Goal: Transaction & Acquisition: Purchase product/service

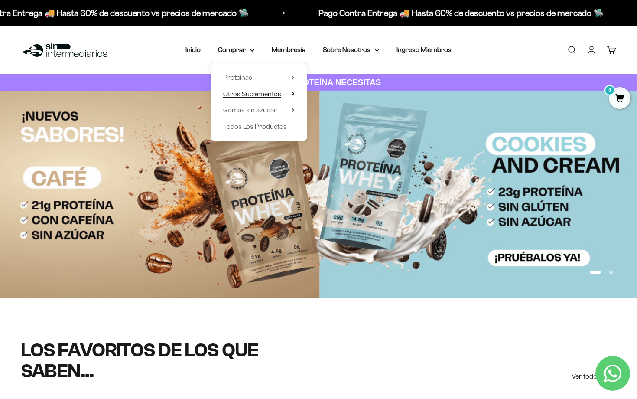
click at [253, 94] on span "Otros Suplementos" at bounding box center [252, 93] width 58 height 7
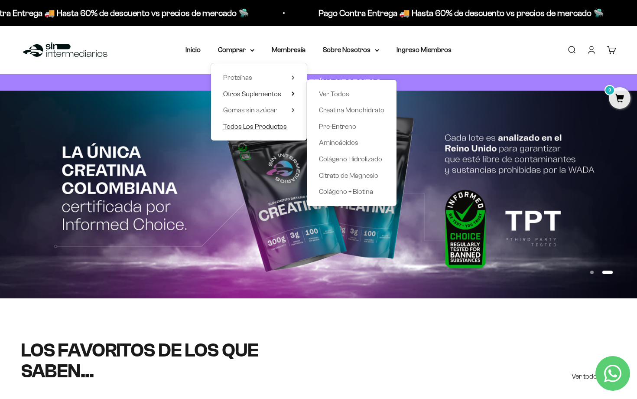
click at [253, 128] on span "Todos Los Productos" at bounding box center [255, 126] width 64 height 7
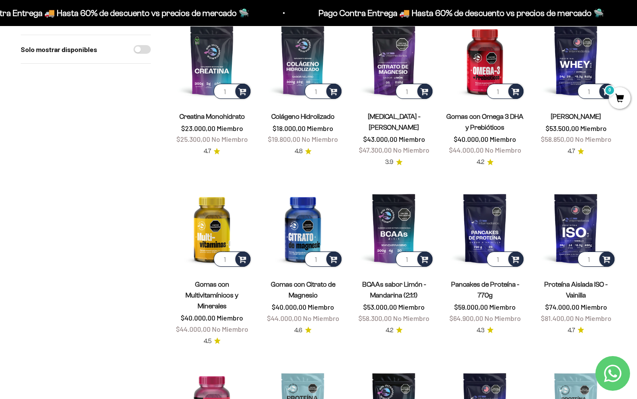
scroll to position [119, 0]
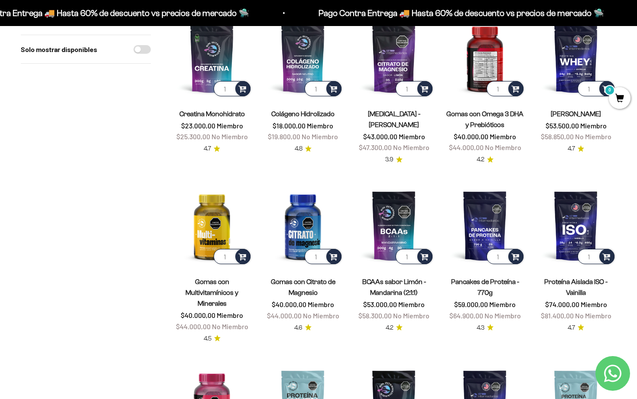
click at [494, 63] on img at bounding box center [485, 57] width 81 height 81
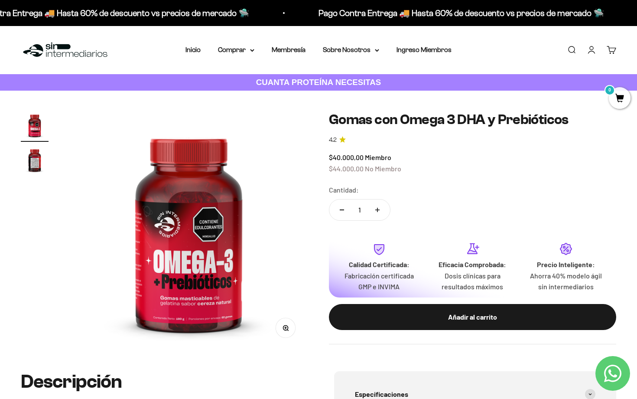
click at [36, 162] on img "Ir al artículo 2" at bounding box center [35, 160] width 28 height 28
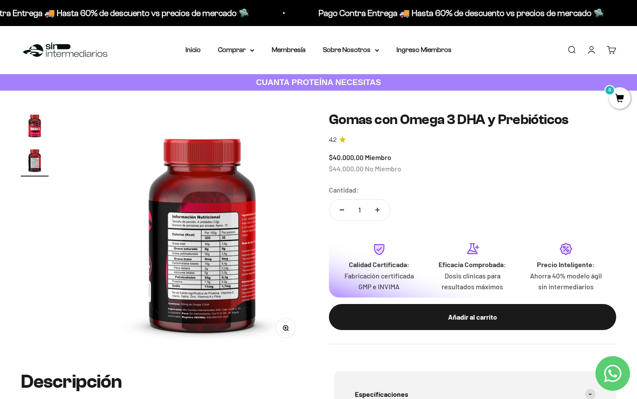
scroll to position [0, 249]
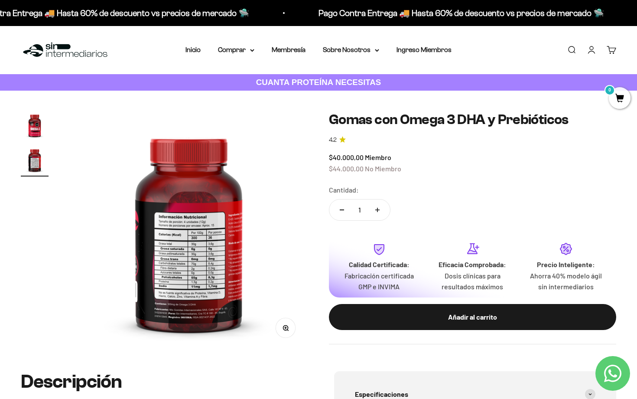
click at [205, 287] on img at bounding box center [188, 230] width 239 height 239
click at [288, 332] on button "Zoom" at bounding box center [286, 328] width 20 height 20
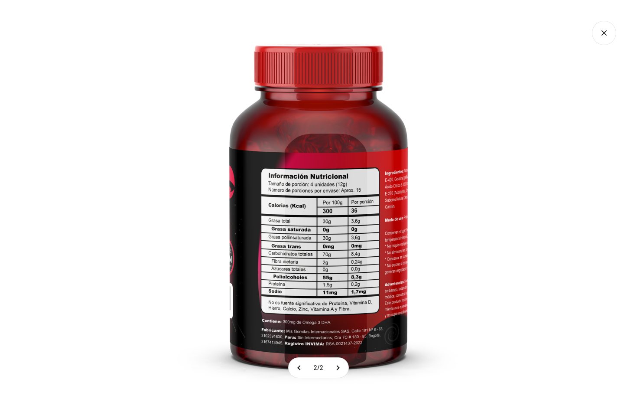
click at [324, 258] on img at bounding box center [318, 199] width 399 height 399
